Goal: Register for event/course

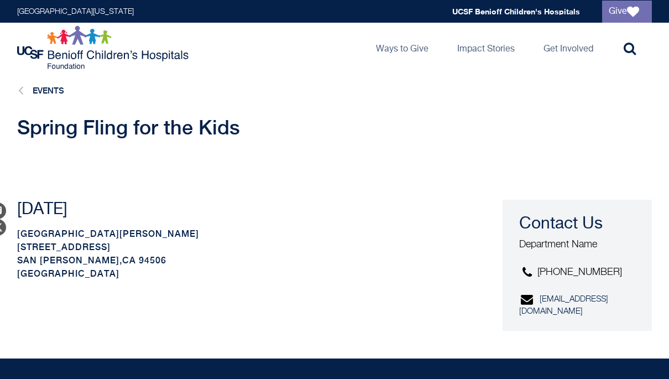
click at [404, 51] on link "Ways to Give" at bounding box center [402, 48] width 70 height 50
click at [0, 0] on link "Children's Fund" at bounding box center [0, 0] width 0 height 0
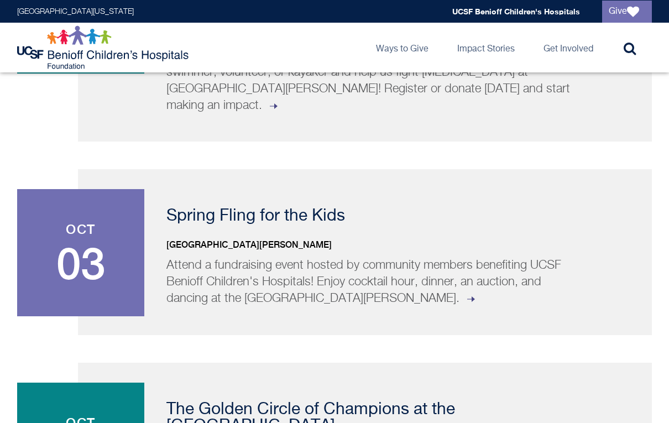
click at [465, 292] on span at bounding box center [471, 298] width 12 height 12
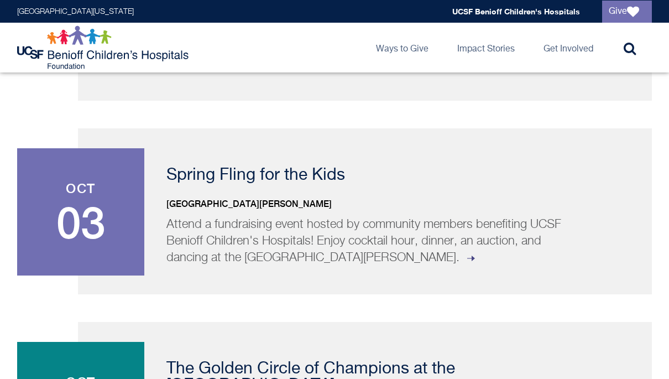
scroll to position [344, 0]
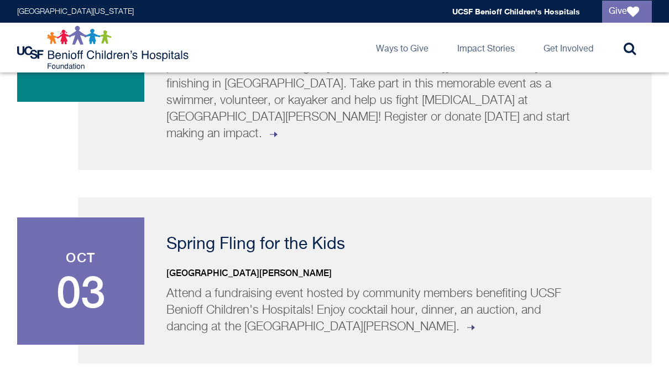
click at [326, 236] on p "Spring Fling for the Kids" at bounding box center [395, 244] width 458 height 17
